Goal: Navigation & Orientation: Find specific page/section

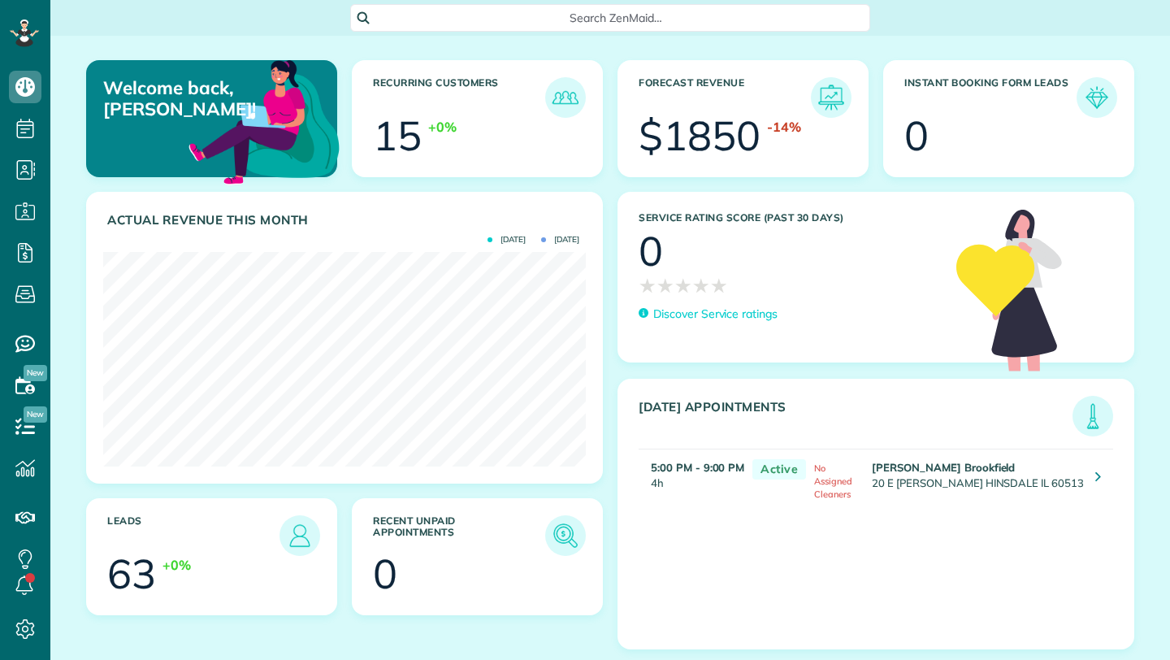
scroll to position [215, 483]
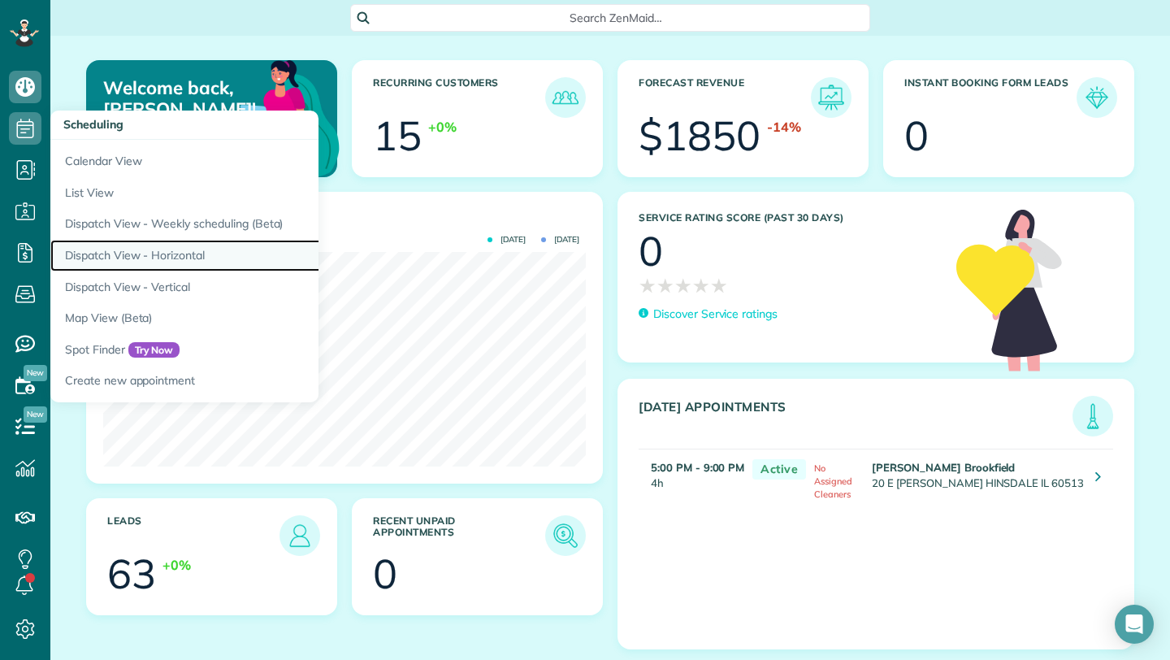
click at [197, 258] on link "Dispatch View - Horizontal" at bounding box center [253, 256] width 406 height 32
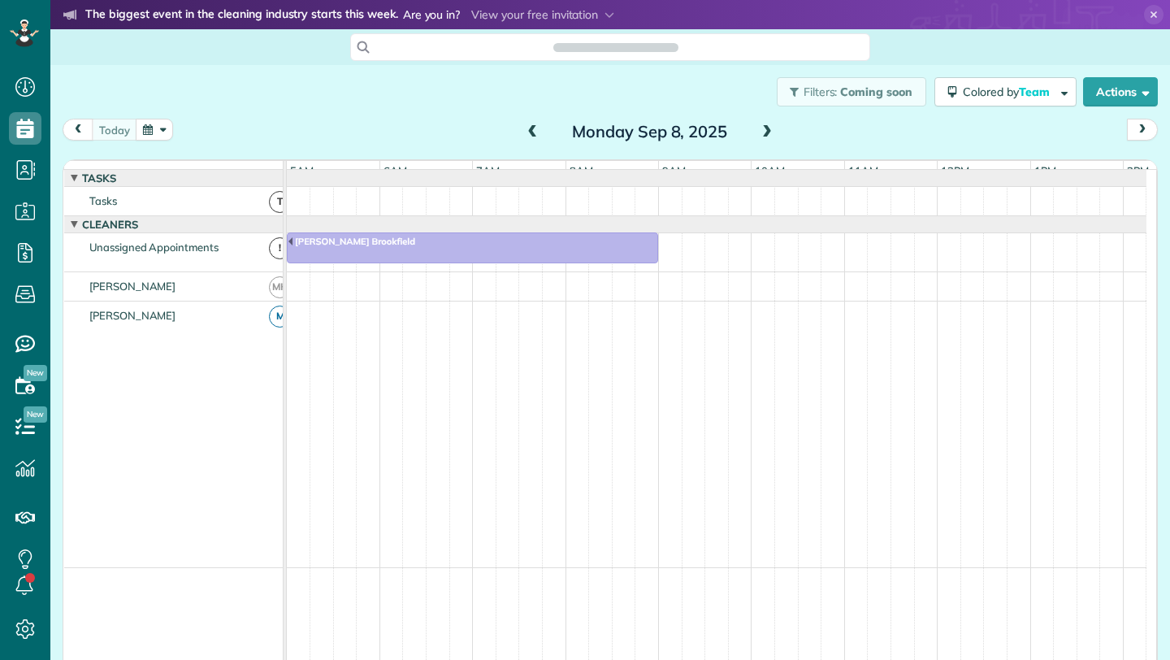
scroll to position [0, 93]
click at [84, 129] on span "prev" at bounding box center [78, 129] width 13 height 11
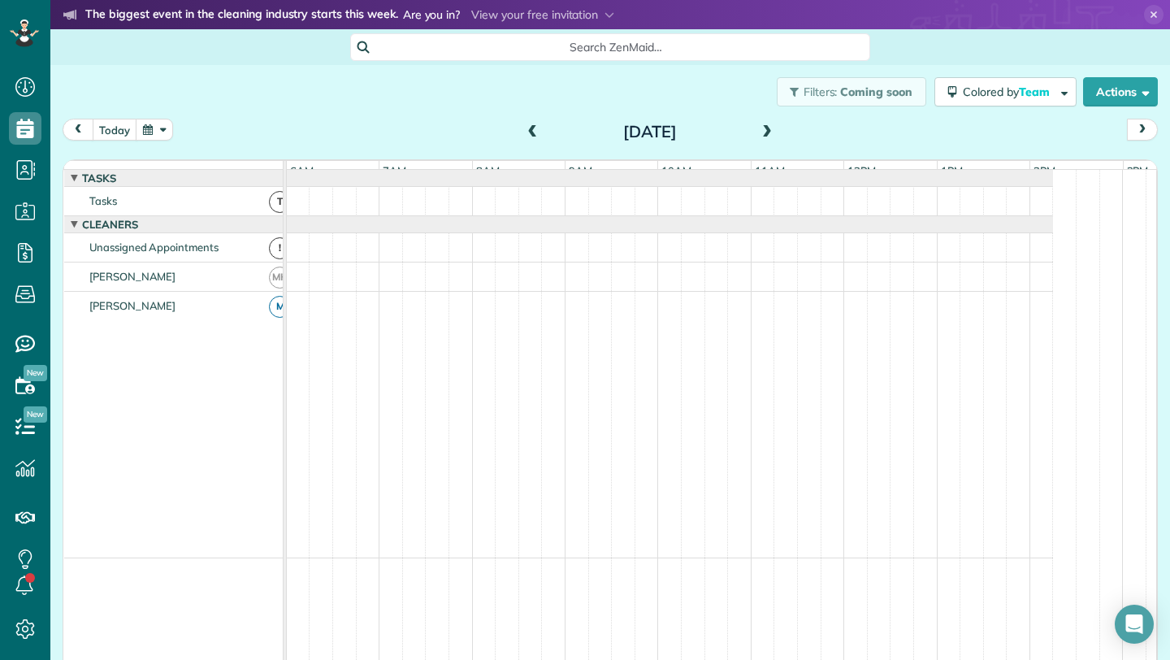
click at [85, 129] on button "prev" at bounding box center [78, 130] width 31 height 22
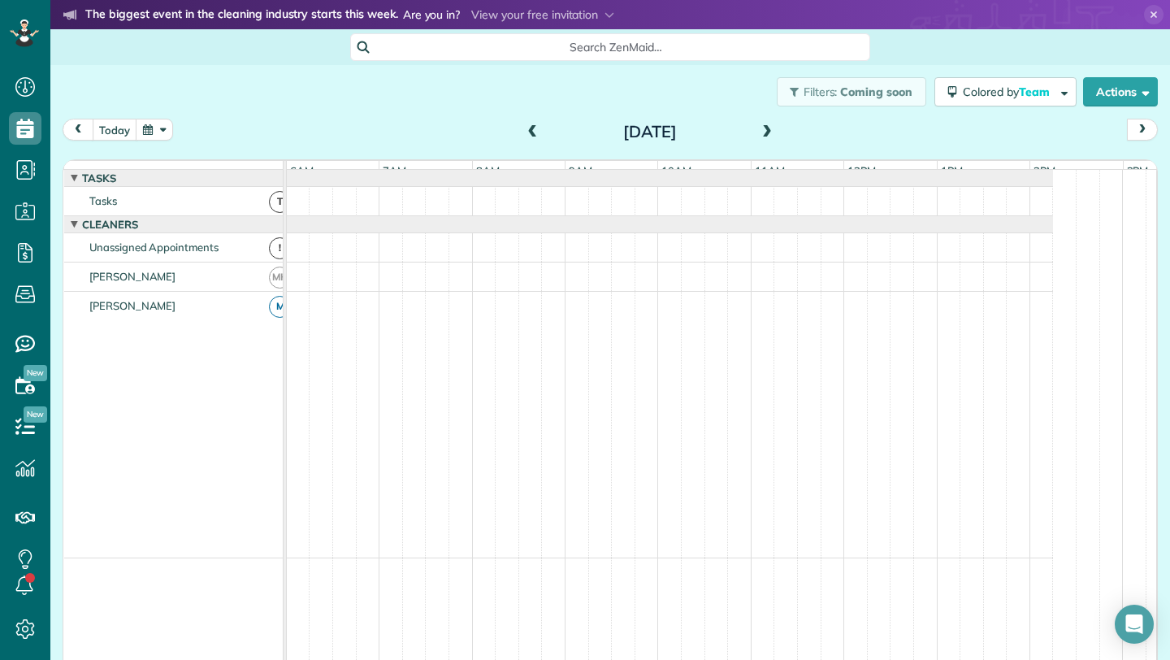
click at [85, 129] on button "prev" at bounding box center [78, 130] width 31 height 22
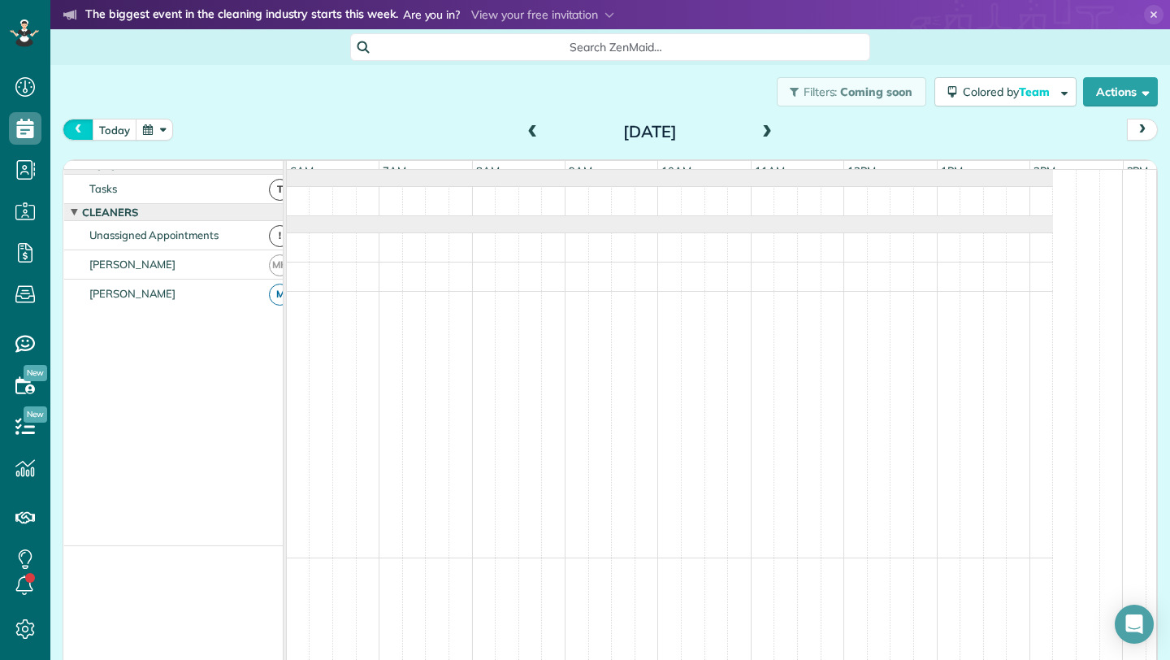
click at [85, 129] on button "prev" at bounding box center [78, 130] width 31 height 22
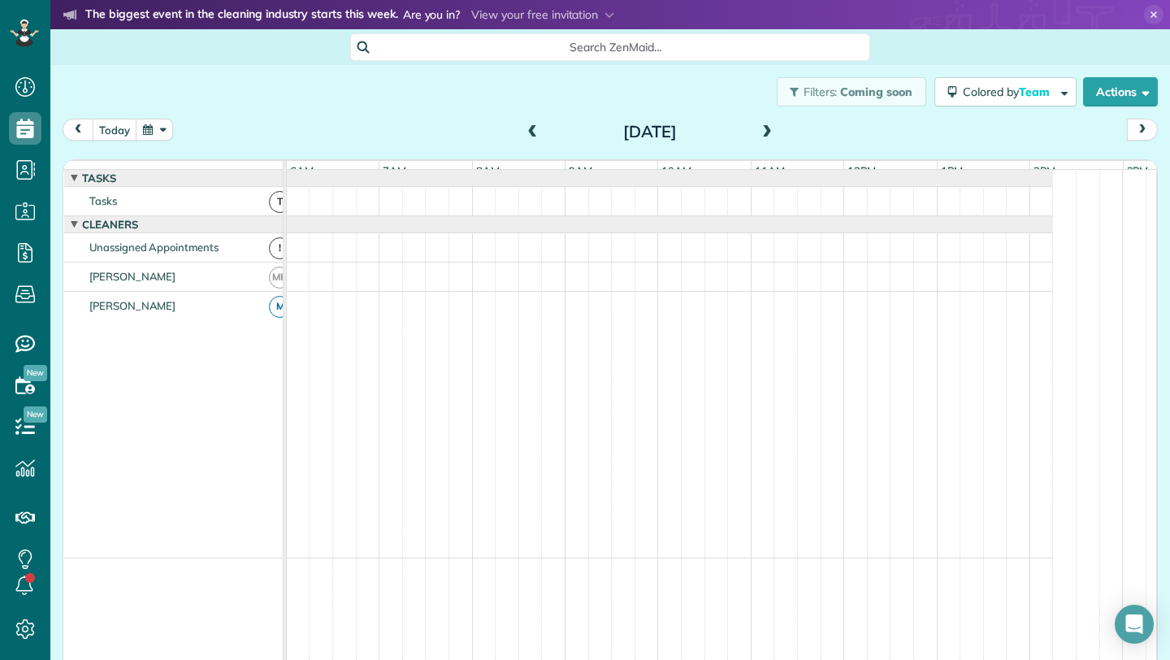
click at [75, 129] on span "prev" at bounding box center [78, 129] width 13 height 11
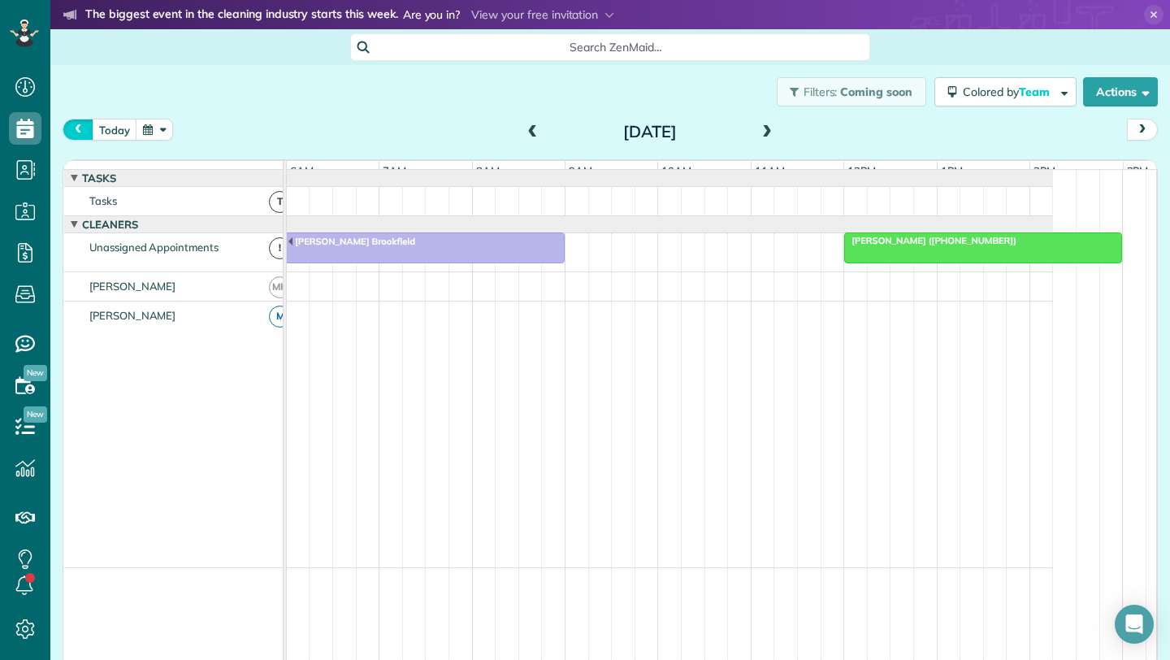
click at [75, 129] on span "prev" at bounding box center [78, 129] width 13 height 11
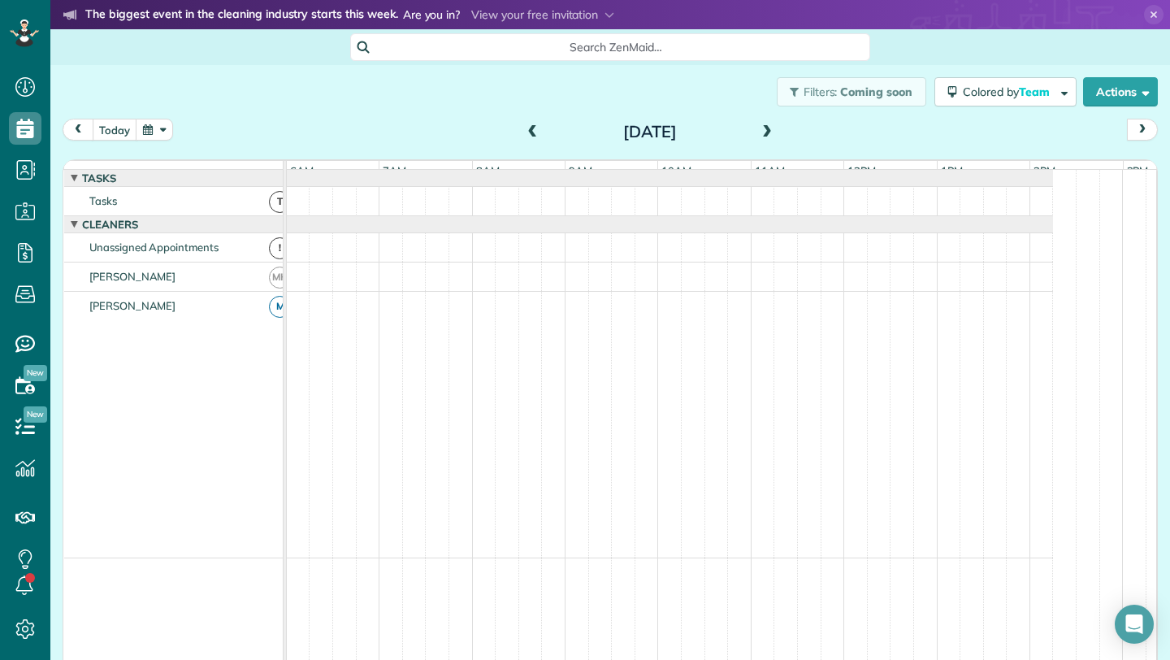
click at [75, 129] on span "prev" at bounding box center [78, 129] width 13 height 11
click at [81, 126] on span "prev" at bounding box center [78, 129] width 13 height 11
click at [766, 135] on span at bounding box center [767, 132] width 18 height 15
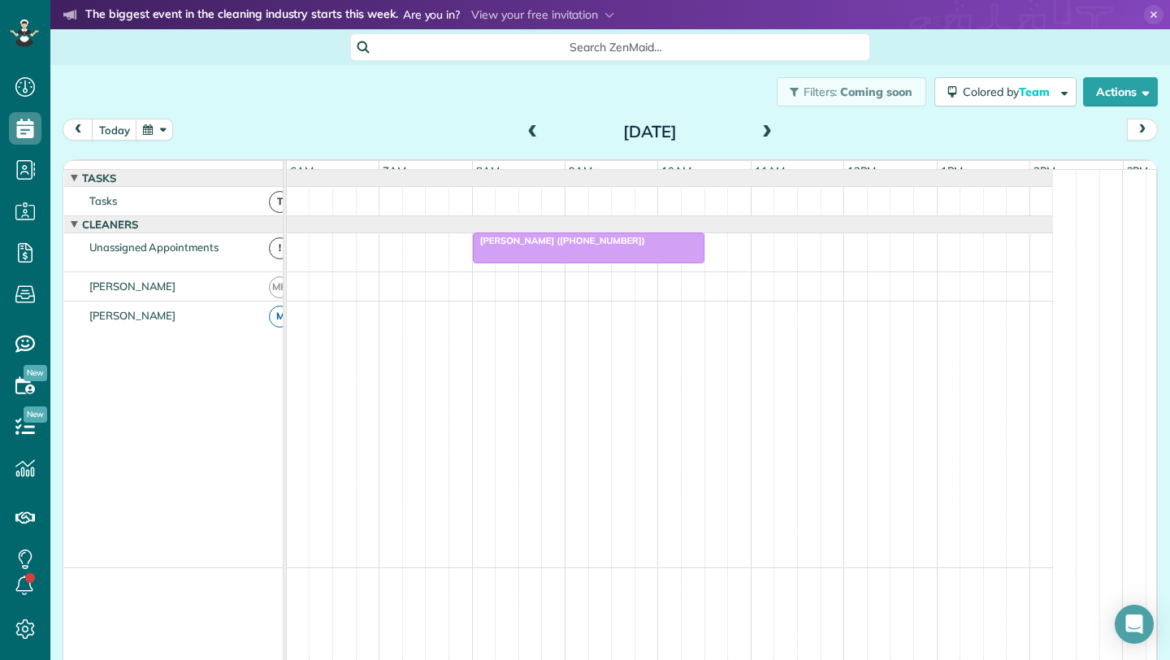
click at [766, 135] on span at bounding box center [767, 132] width 18 height 15
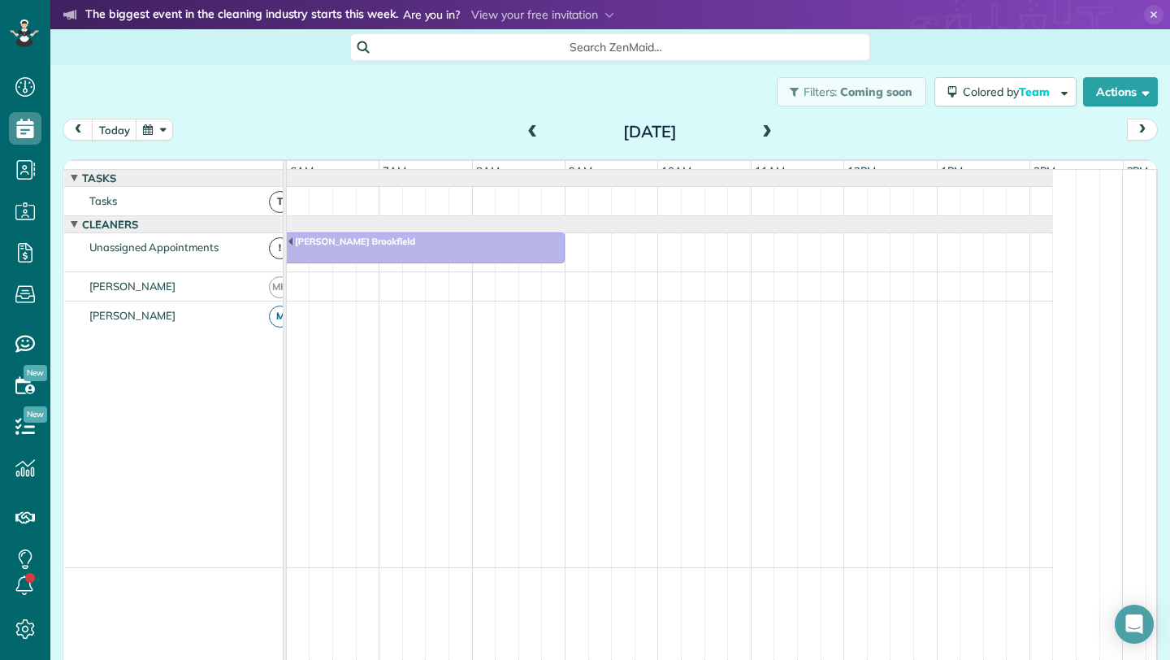
click at [531, 139] on span at bounding box center [533, 132] width 18 height 15
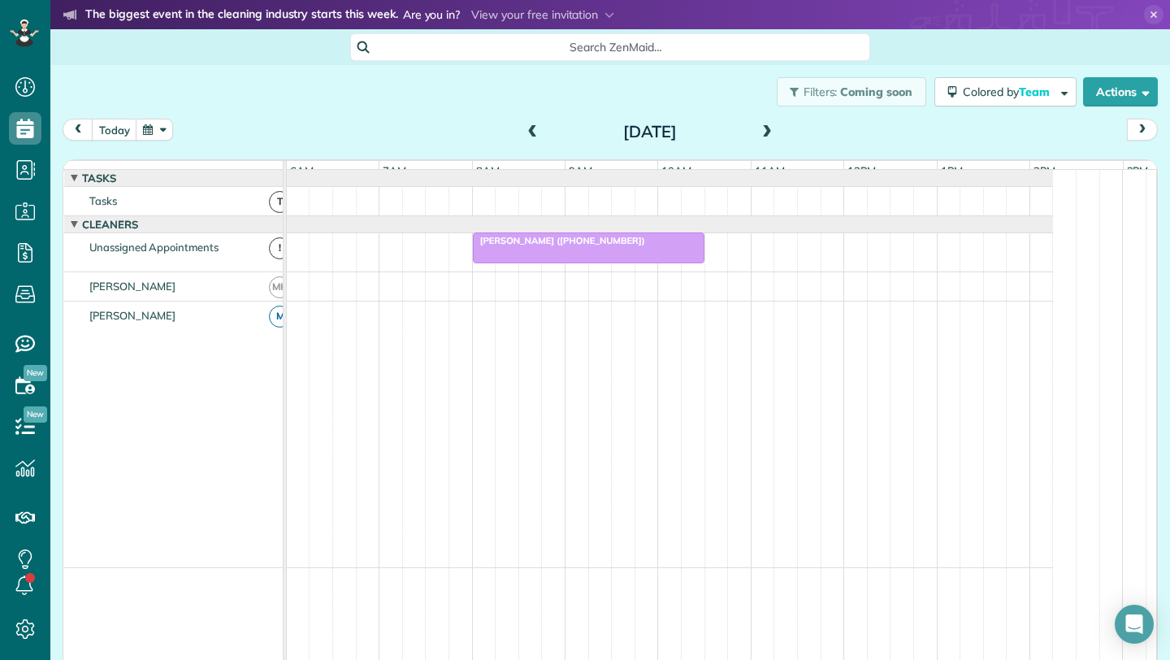
click at [527, 136] on span at bounding box center [533, 132] width 18 height 15
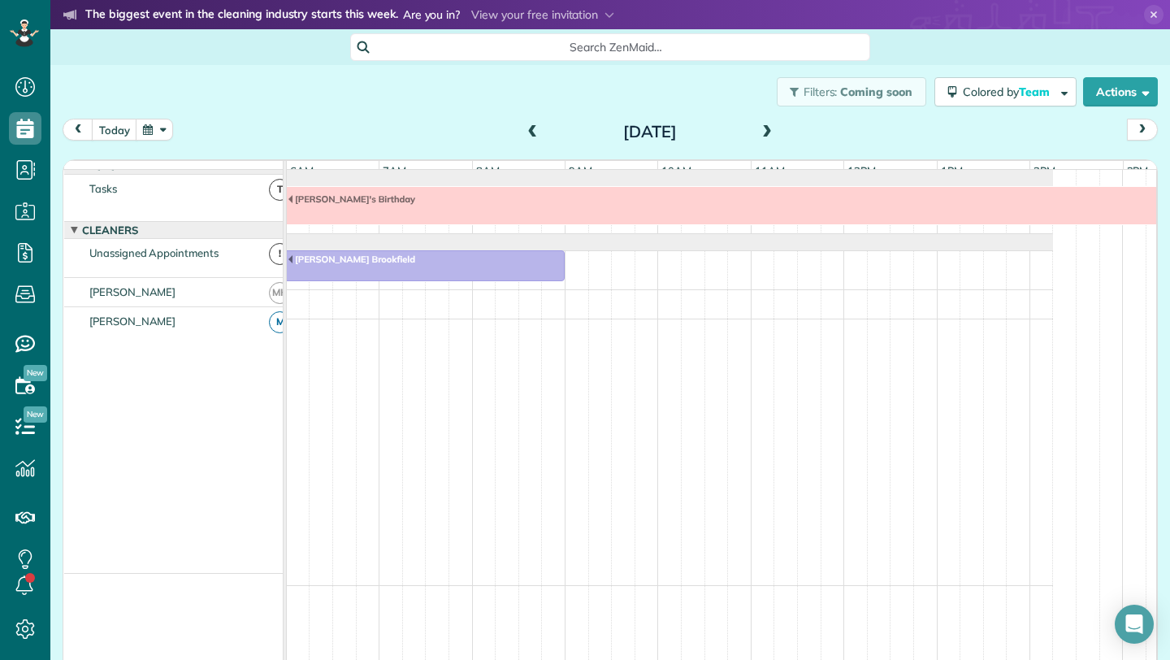
click at [765, 122] on span at bounding box center [767, 132] width 18 height 24
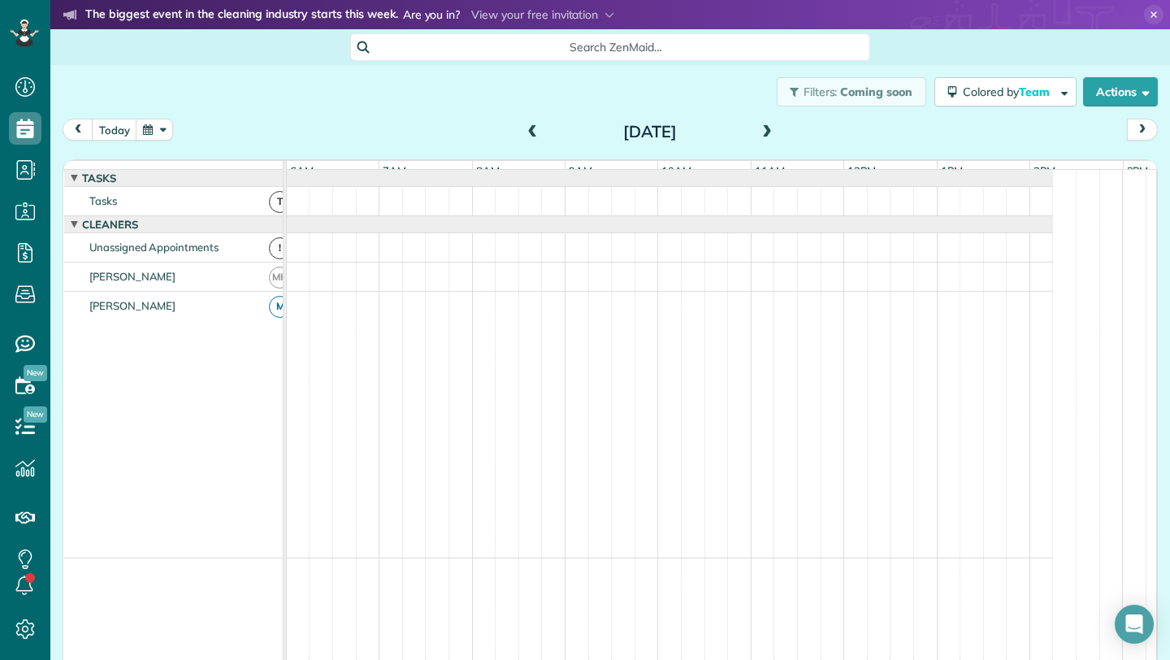
click at [765, 122] on span at bounding box center [767, 132] width 18 height 24
click at [147, 128] on button "button" at bounding box center [154, 130] width 37 height 22
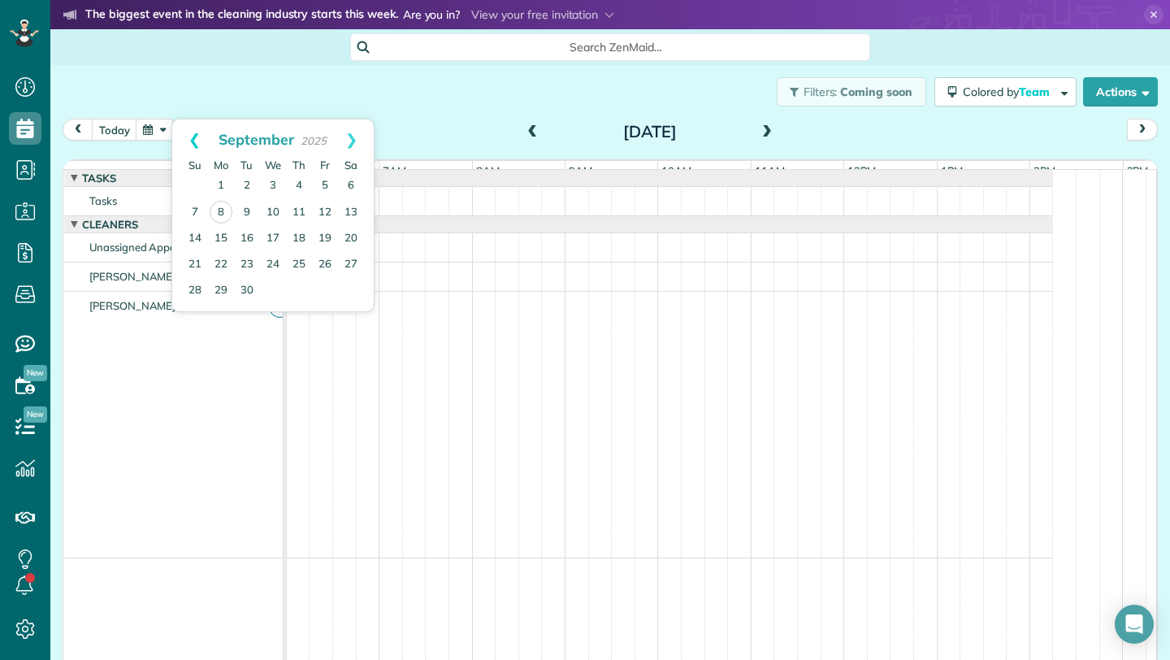
click at [197, 141] on link "Prev" at bounding box center [194, 139] width 45 height 41
click at [191, 141] on link "Prev" at bounding box center [194, 139] width 45 height 41
click at [271, 185] on link "4" at bounding box center [273, 186] width 26 height 26
